Goal: Task Accomplishment & Management: Use online tool/utility

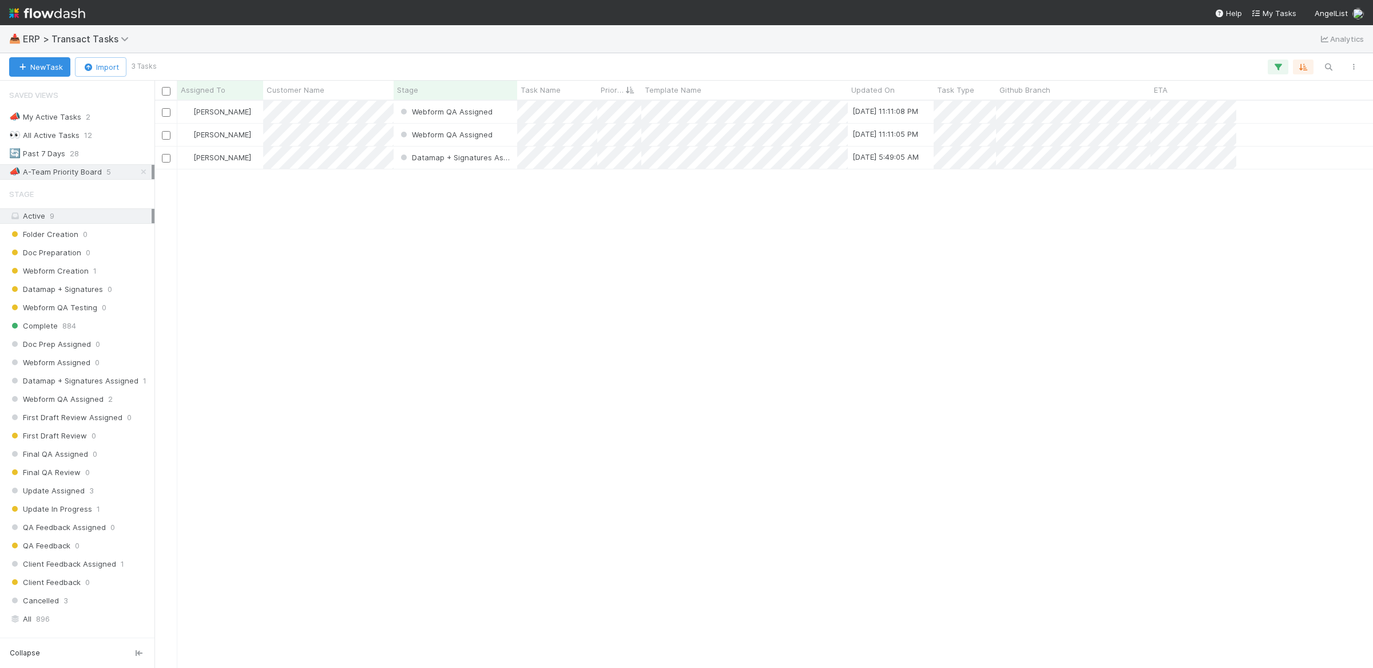
scroll to position [556, 1208]
click at [595, 307] on div "[PERSON_NAME] Webform QA Assigned [DATE] 11:11:05 PM [PERSON_NAME] Datamap + Si…" at bounding box center [763, 384] width 1219 height 566
click at [133, 148] on div "🔄 Past 7 Days 28" at bounding box center [80, 153] width 142 height 14
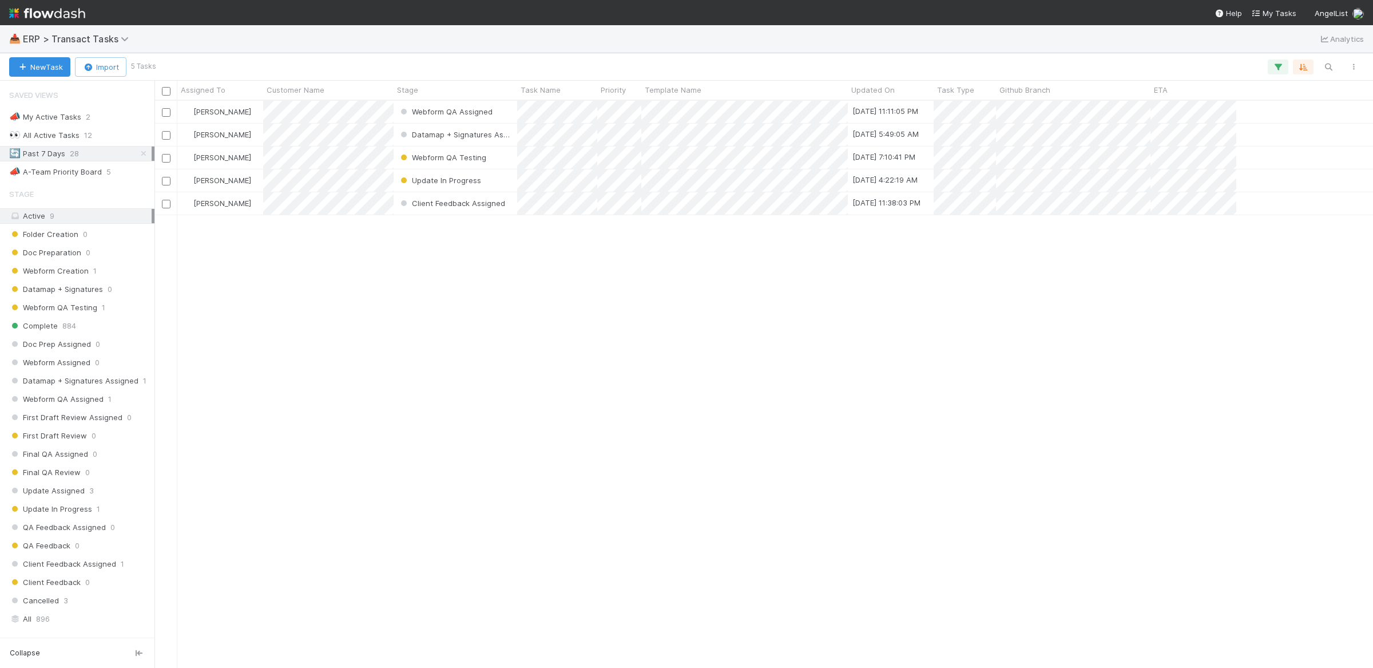
scroll to position [12, 11]
click at [101, 175] on div "📣 A-Team Priority Board 5" at bounding box center [80, 172] width 142 height 14
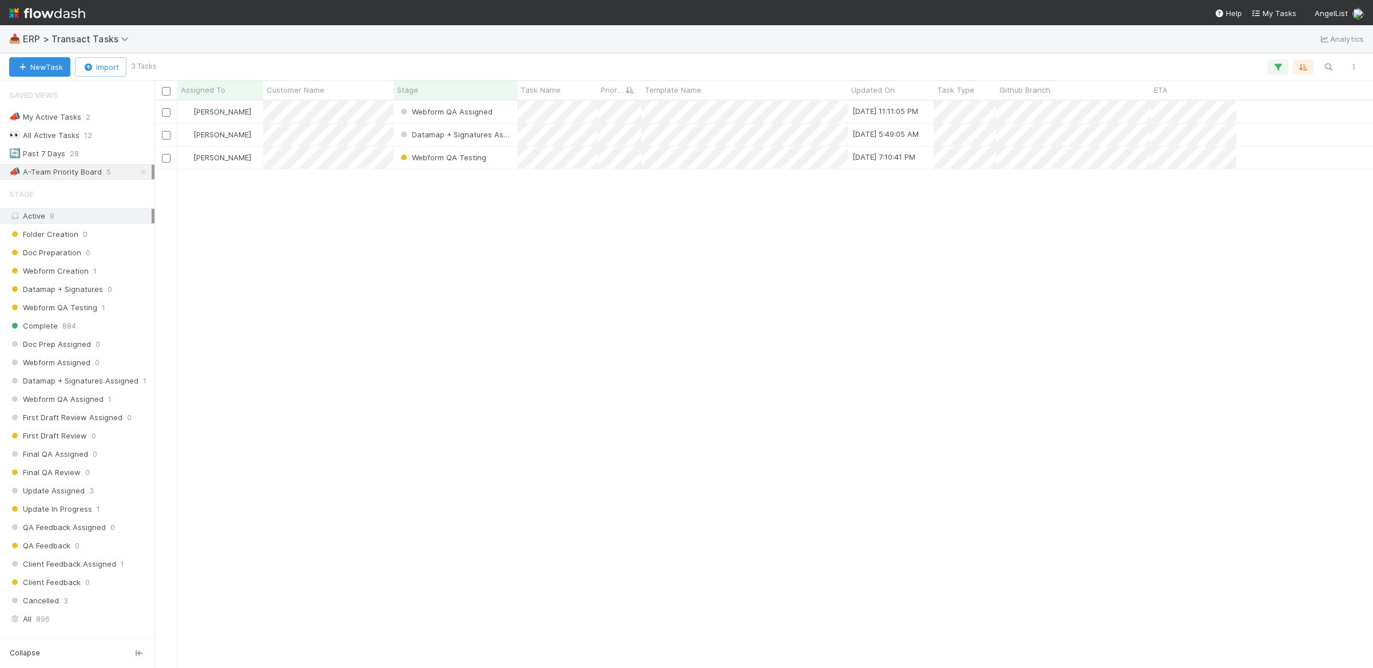
scroll to position [556, 1208]
click at [1248, 133] on div "[PERSON_NAME] Datamap + Signatures Assigned [DATE] 9:10:41 PM" at bounding box center [763, 135] width 1219 height 23
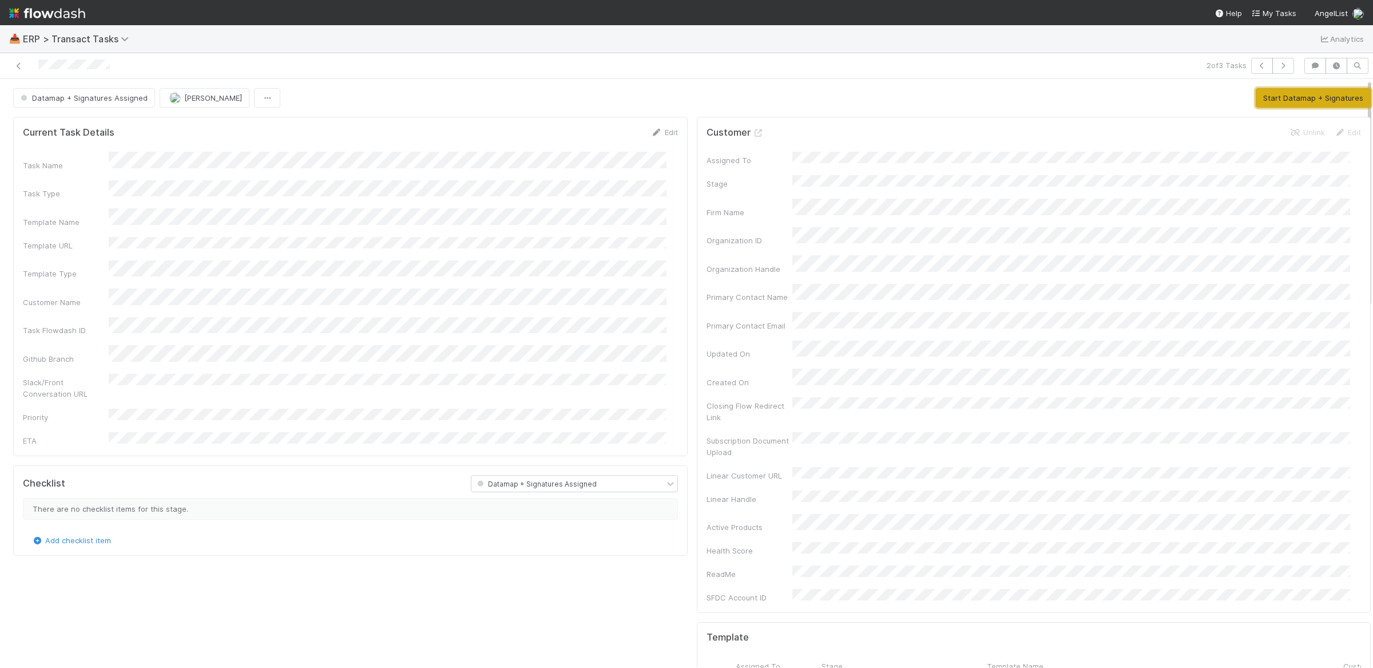
click at [1281, 98] on button "Start Datamap + Signatures" at bounding box center [1313, 97] width 115 height 19
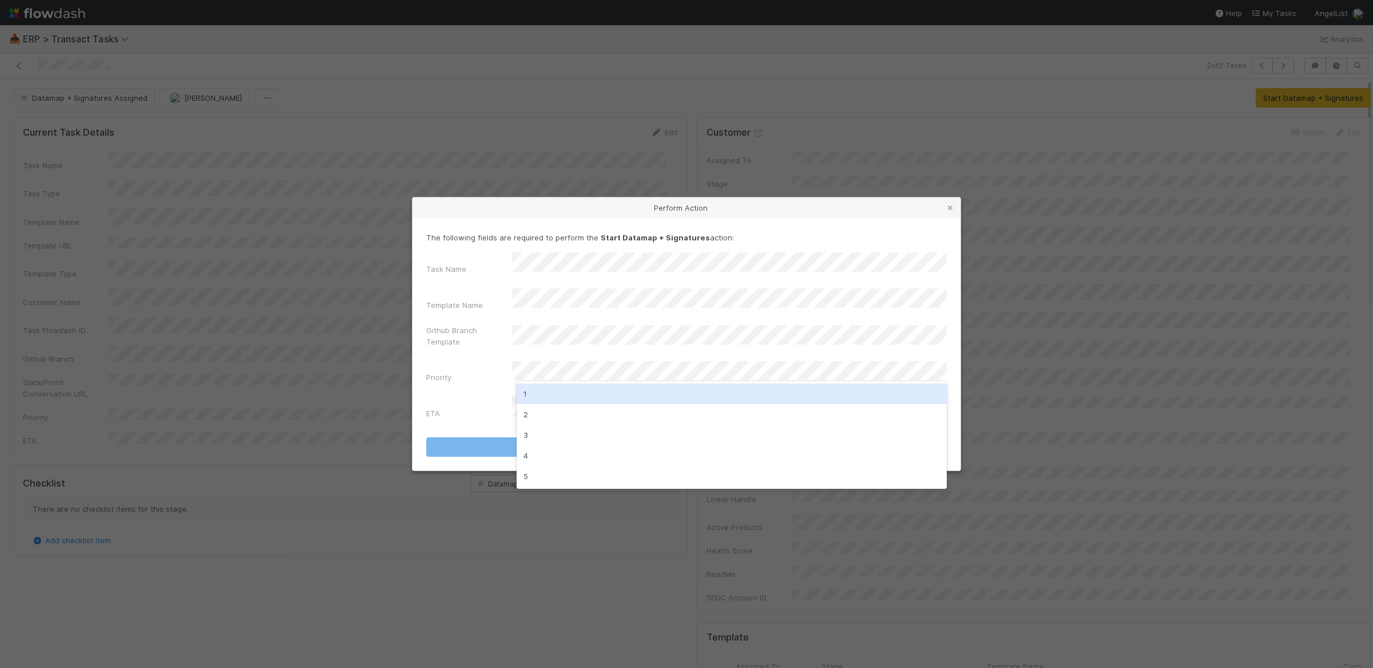
click at [616, 387] on div "1" at bounding box center [732, 393] width 430 height 21
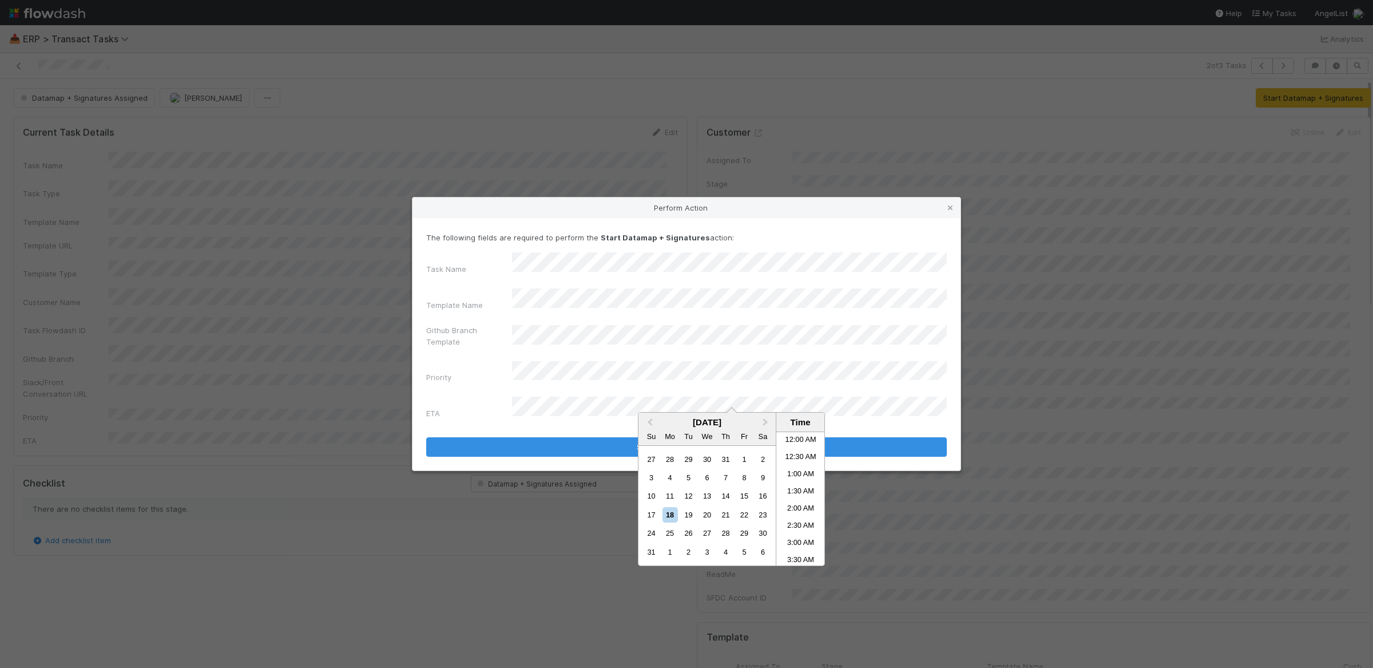
scroll to position [663, 0]
click at [692, 514] on div "19" at bounding box center [688, 514] width 15 height 15
click at [801, 509] on li "2:00 AM" at bounding box center [800, 509] width 49 height 17
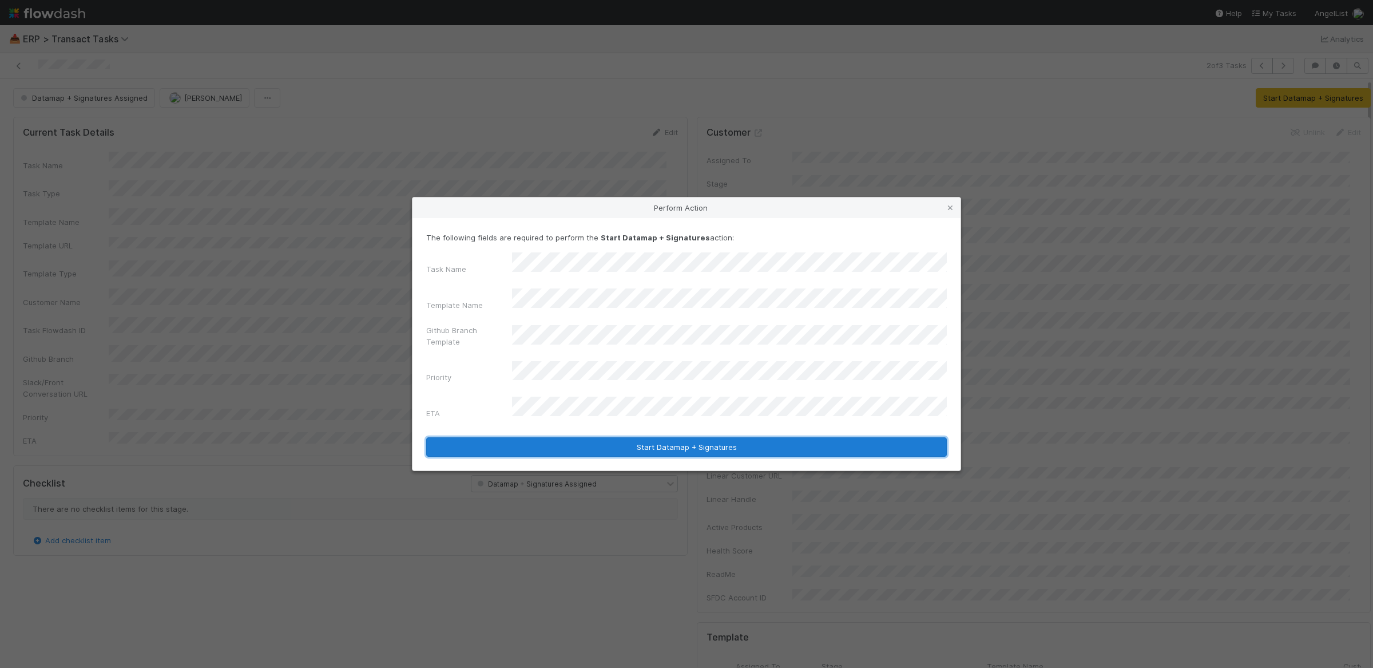
click at [751, 437] on button "Start Datamap + Signatures" at bounding box center [686, 446] width 521 height 19
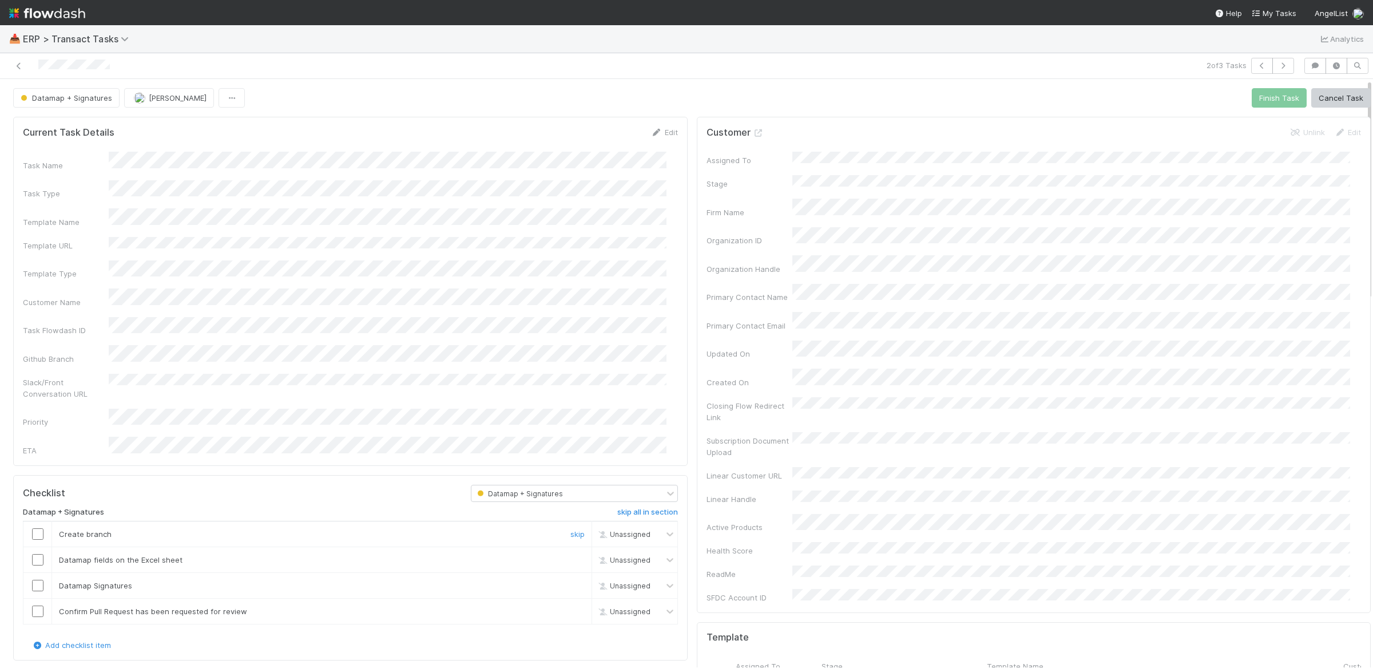
click at [39, 528] on input "checkbox" at bounding box center [37, 533] width 11 height 11
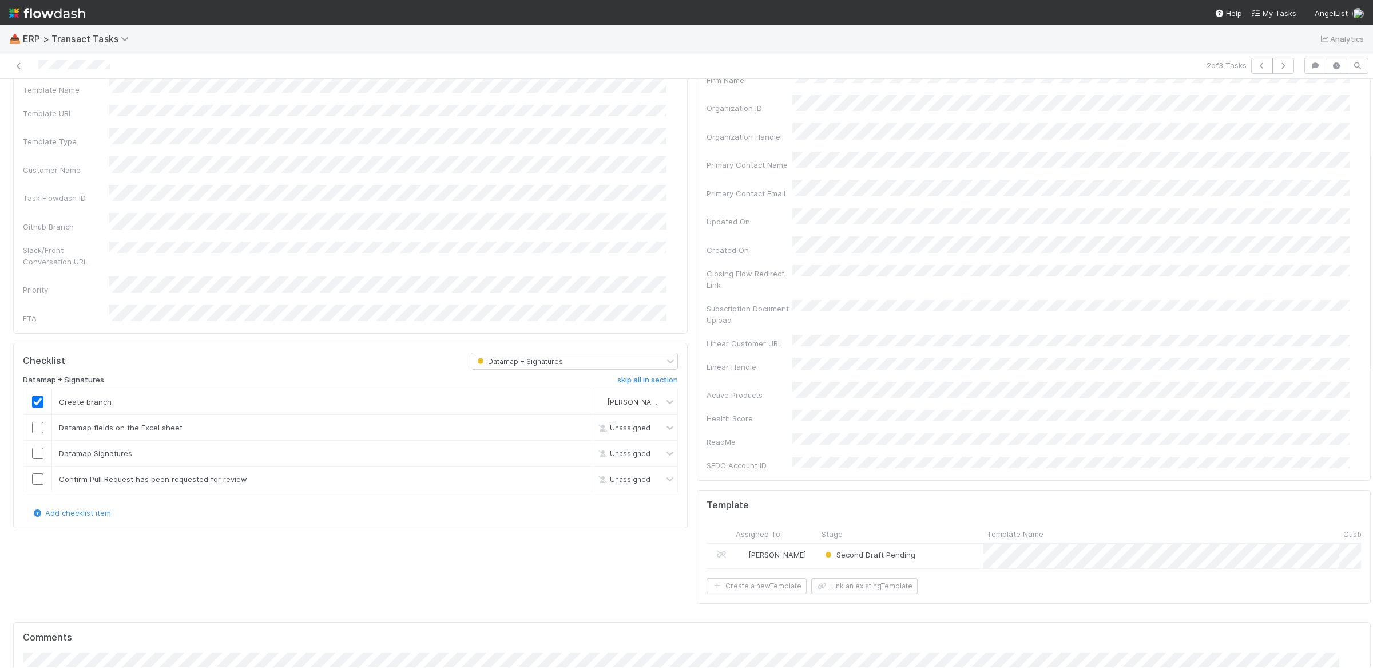
scroll to position [203, 0]
